Goal: Task Accomplishment & Management: Complete application form

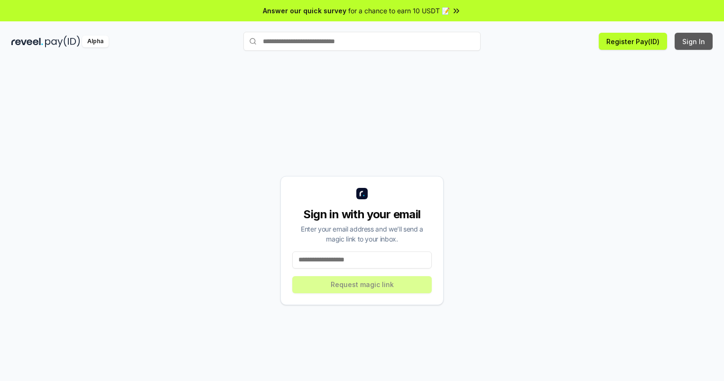
click at [694, 41] on button "Sign In" at bounding box center [694, 41] width 38 height 17
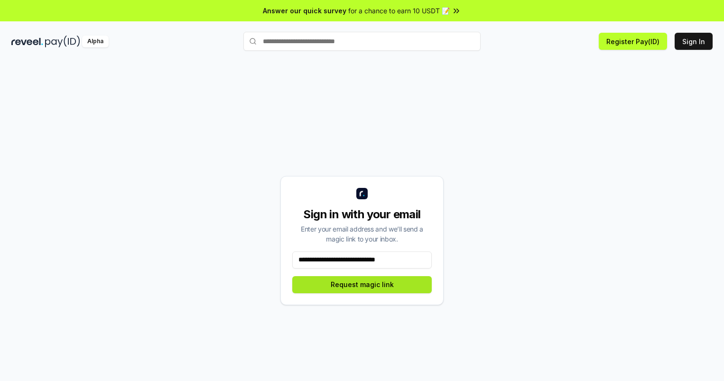
type input "**********"
click at [362, 284] on button "Request magic link" at bounding box center [362, 284] width 140 height 17
